Goal: Task Accomplishment & Management: Manage account settings

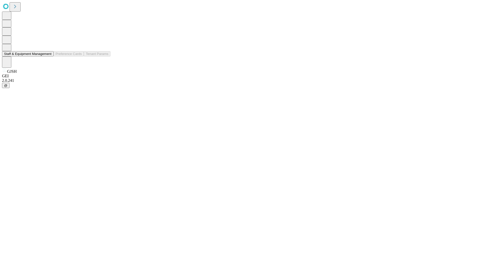
click at [48, 57] on button "Staff & Equipment Management" at bounding box center [28, 53] width 52 height 5
